Goal: Use online tool/utility: Utilize a website feature to perform a specific function

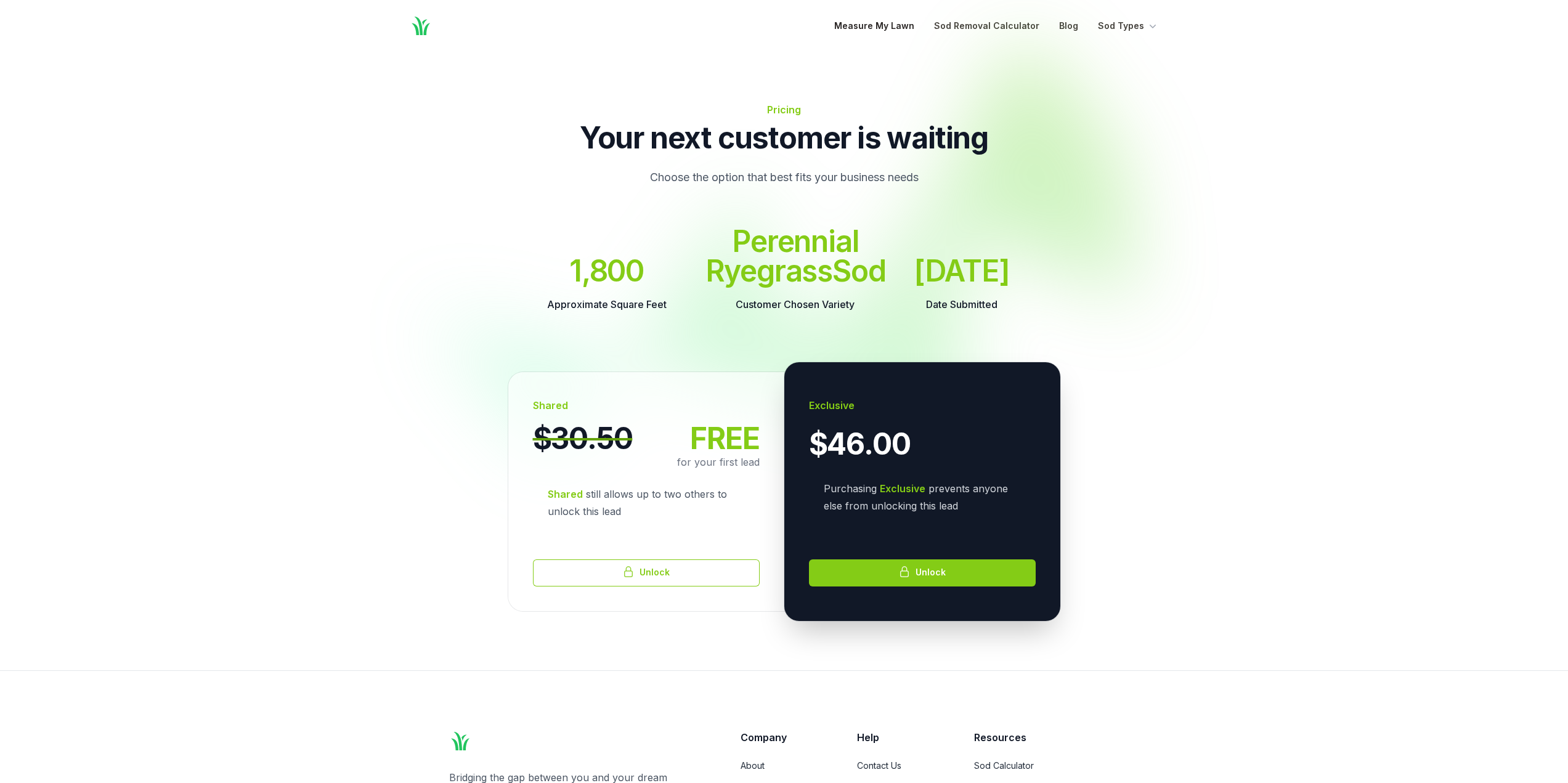
click at [888, 19] on link "Measure My Lawn" at bounding box center [873, 26] width 80 height 15
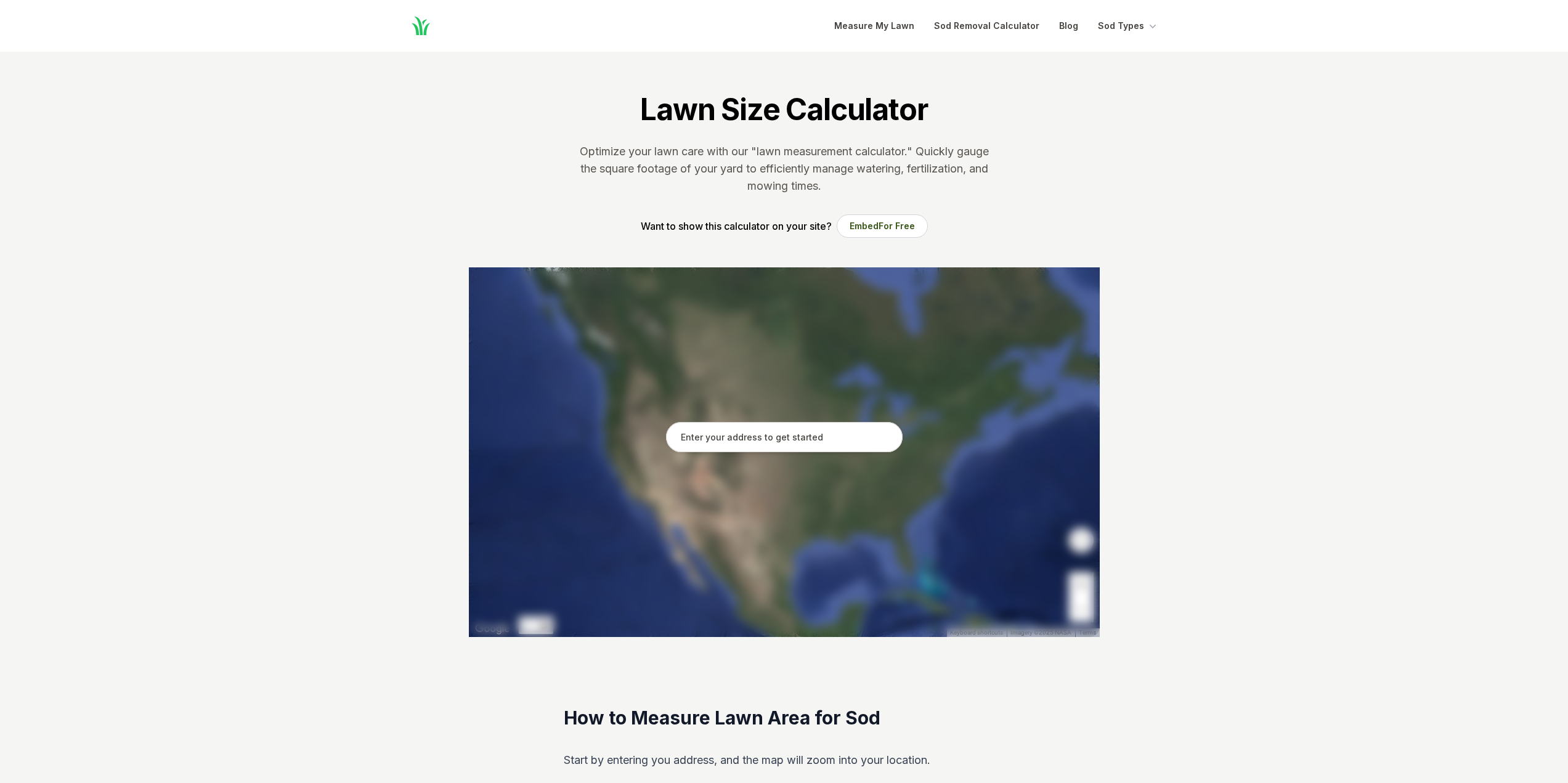
click at [770, 451] on input "text" at bounding box center [784, 438] width 237 height 31
click at [770, 448] on input "text" at bounding box center [784, 438] width 237 height 31
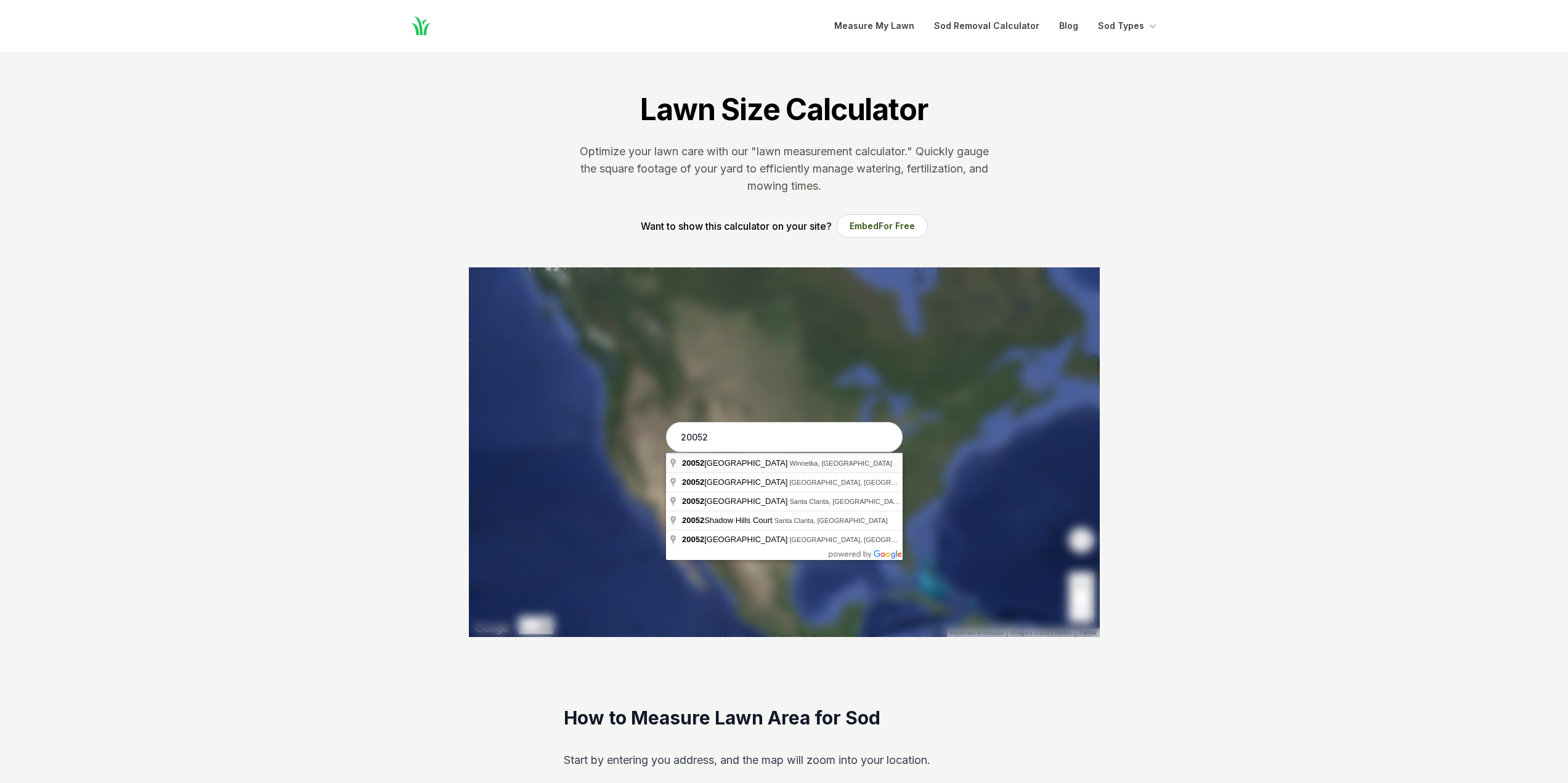
type input "[STREET_ADDRESS]"
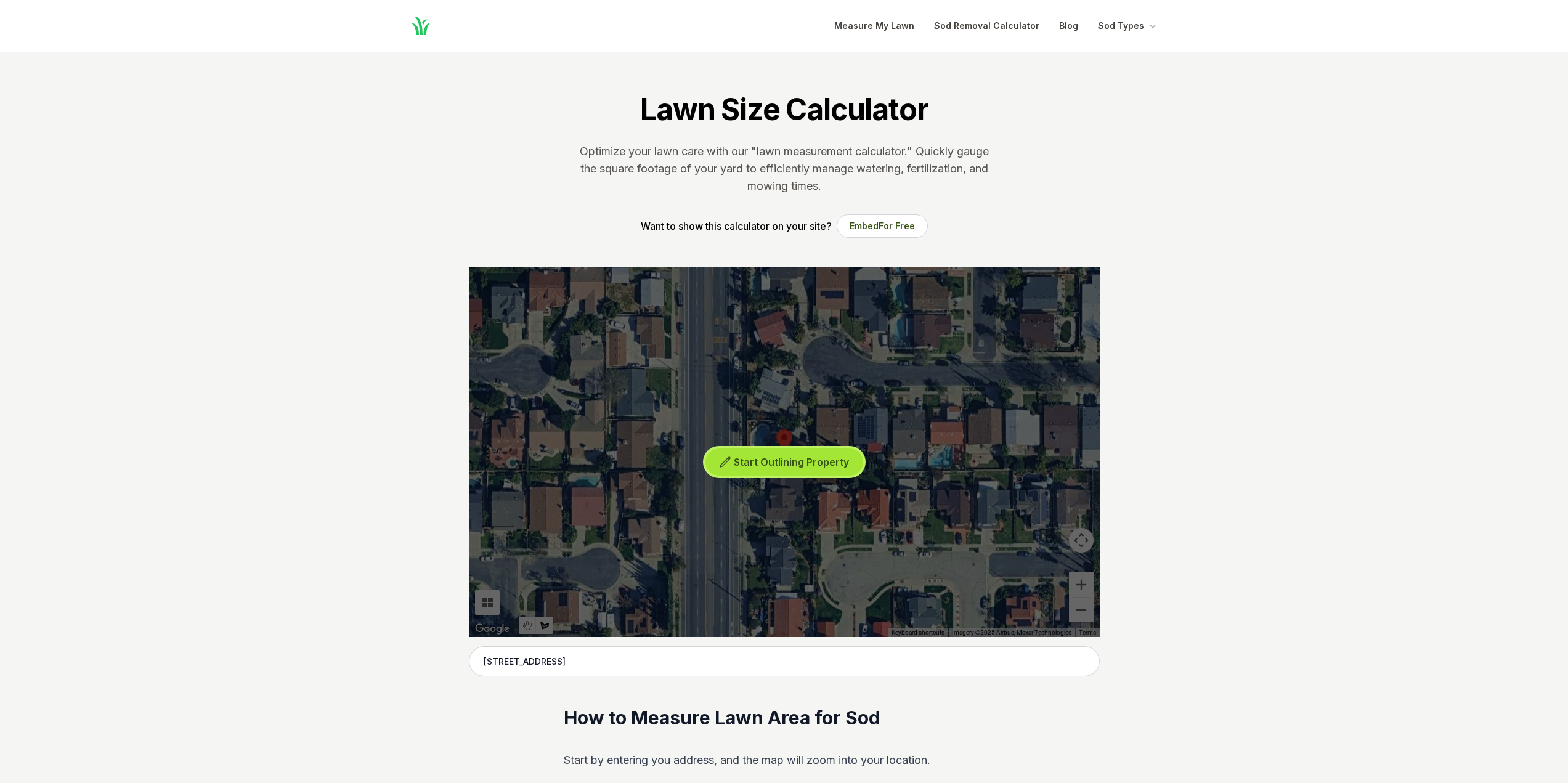
click at [784, 471] on button "Start Outlining Property" at bounding box center [784, 462] width 158 height 28
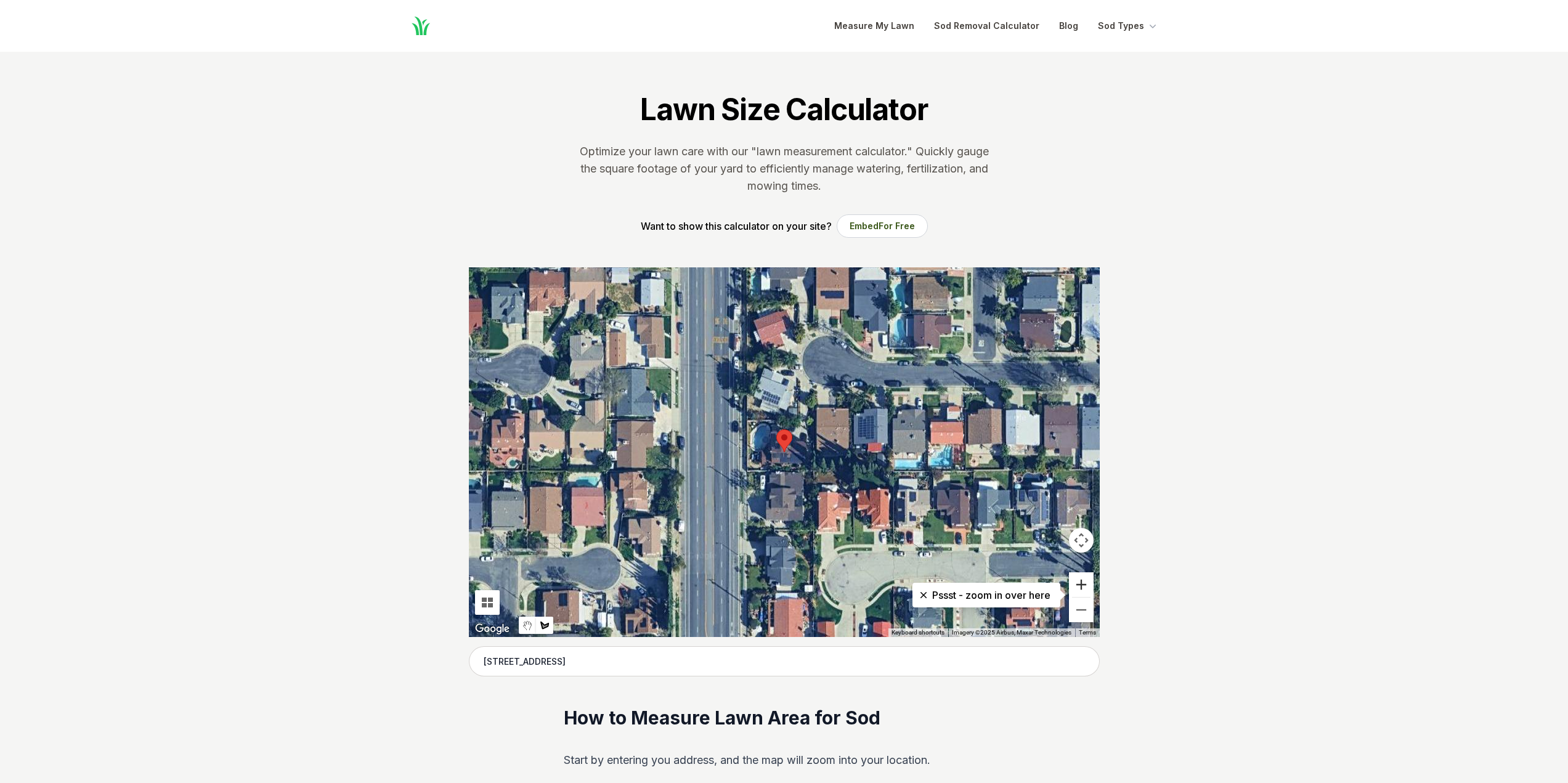
click at [1079, 584] on button "Zoom in" at bounding box center [1082, 585] width 25 height 25
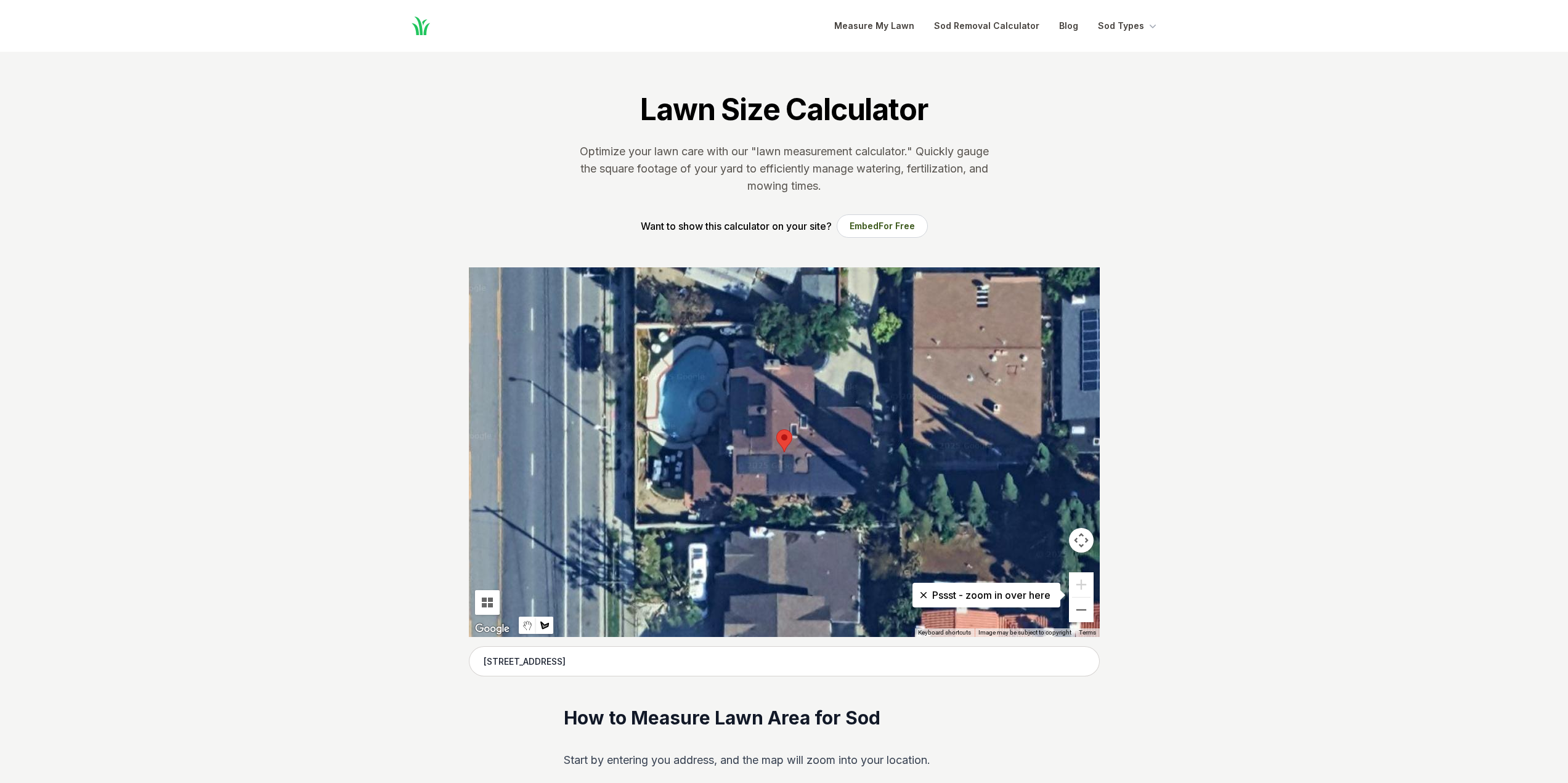
click at [729, 328] on div at bounding box center [784, 452] width 631 height 369
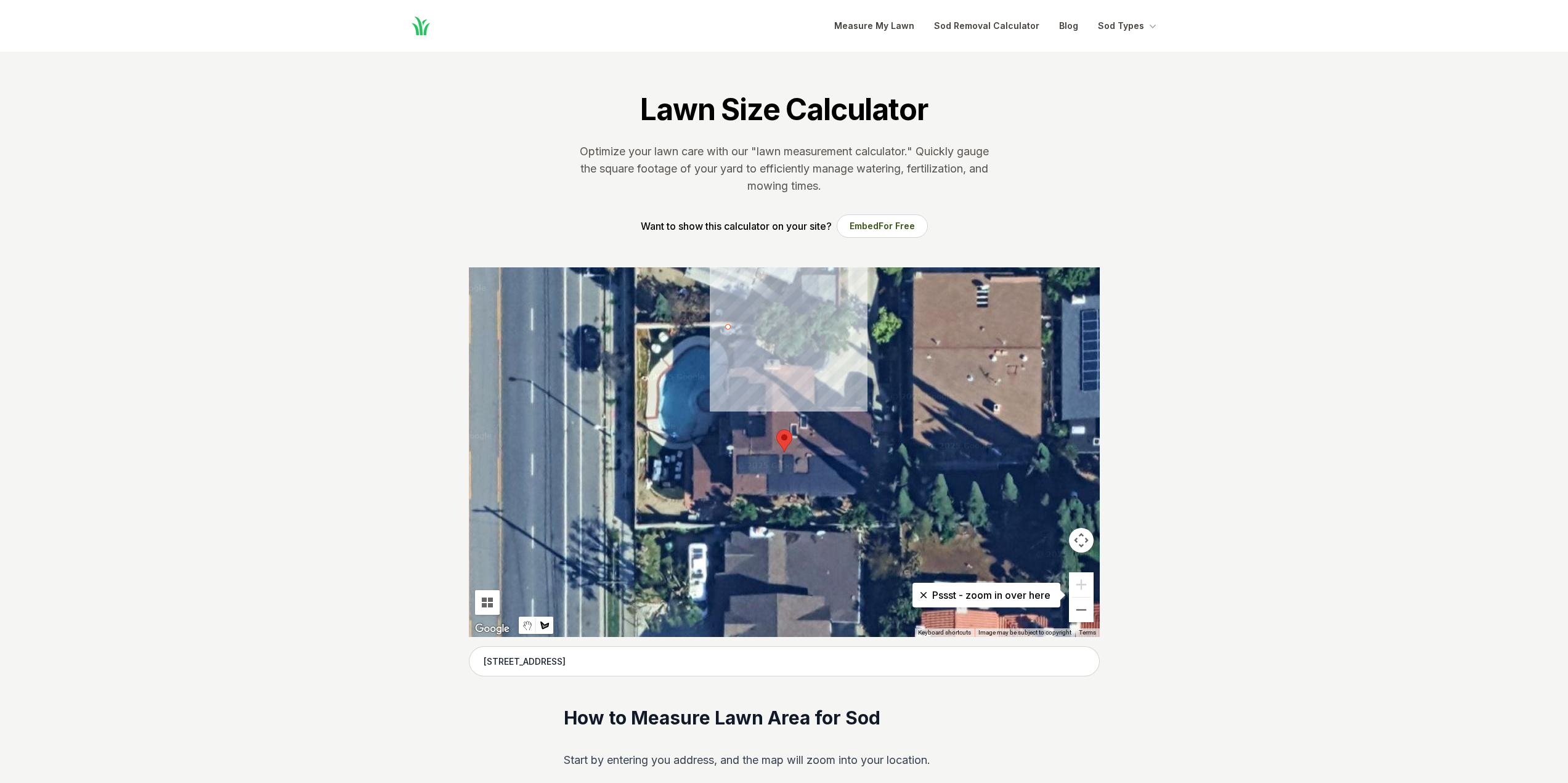
click at [732, 369] on div at bounding box center [784, 452] width 631 height 369
click at [805, 367] on div at bounding box center [784, 452] width 631 height 369
click at [805, 331] on div at bounding box center [784, 452] width 631 height 369
click at [733, 328] on div at bounding box center [784, 452] width 631 height 369
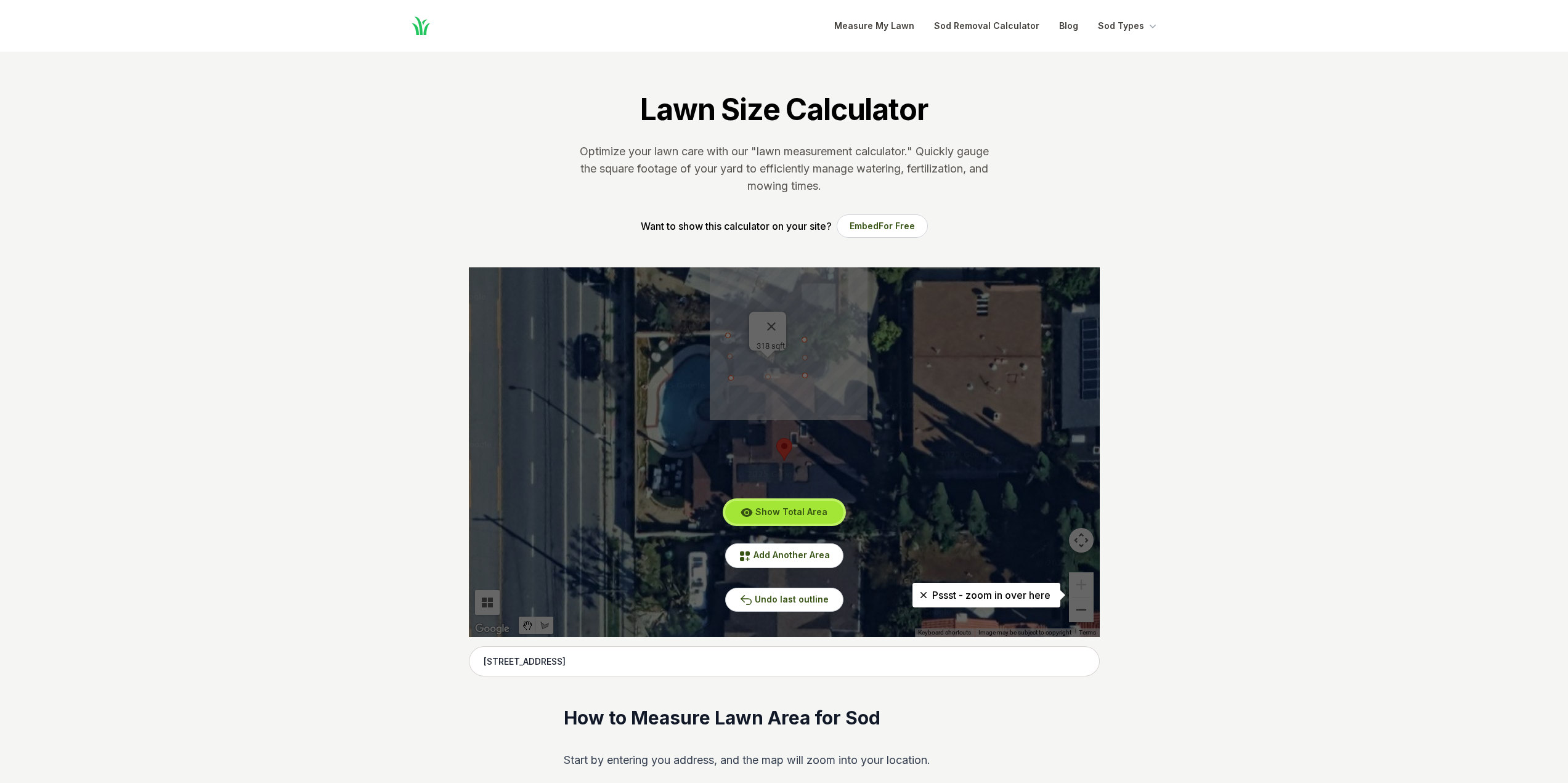
click at [797, 515] on span "Show Total Area" at bounding box center [791, 512] width 72 height 11
